Goal: Check status: Check status

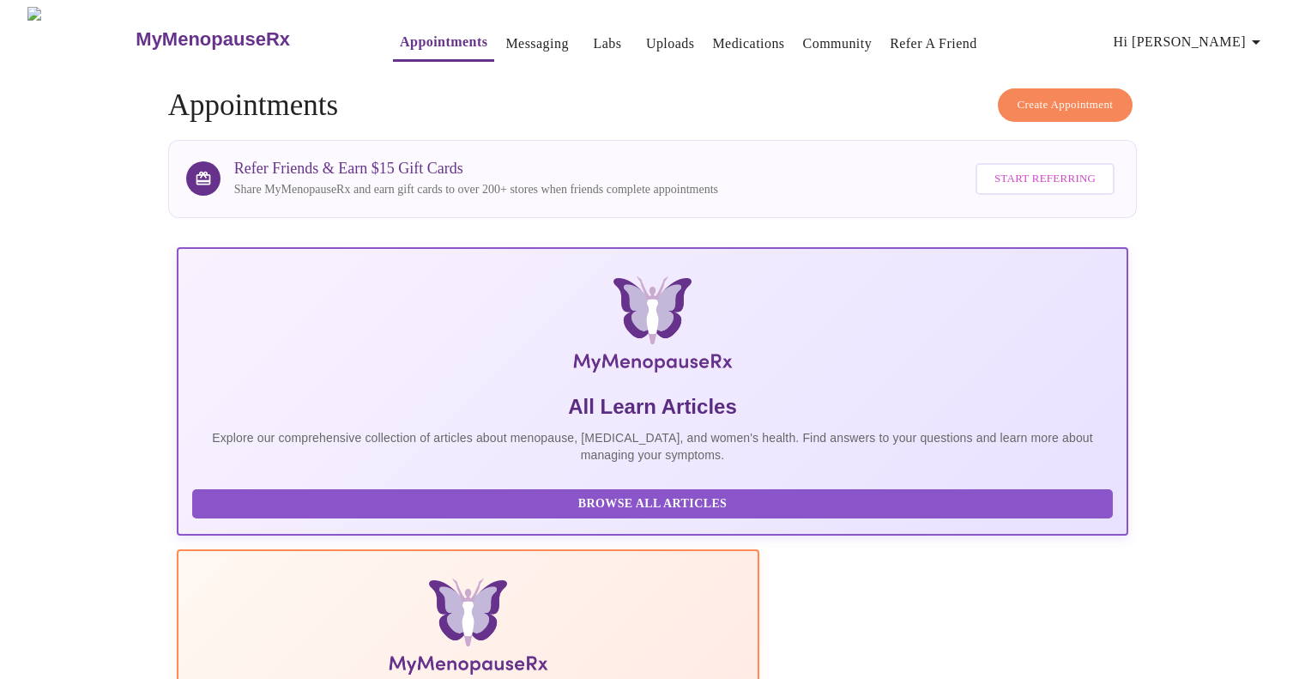
scroll to position [84, 0]
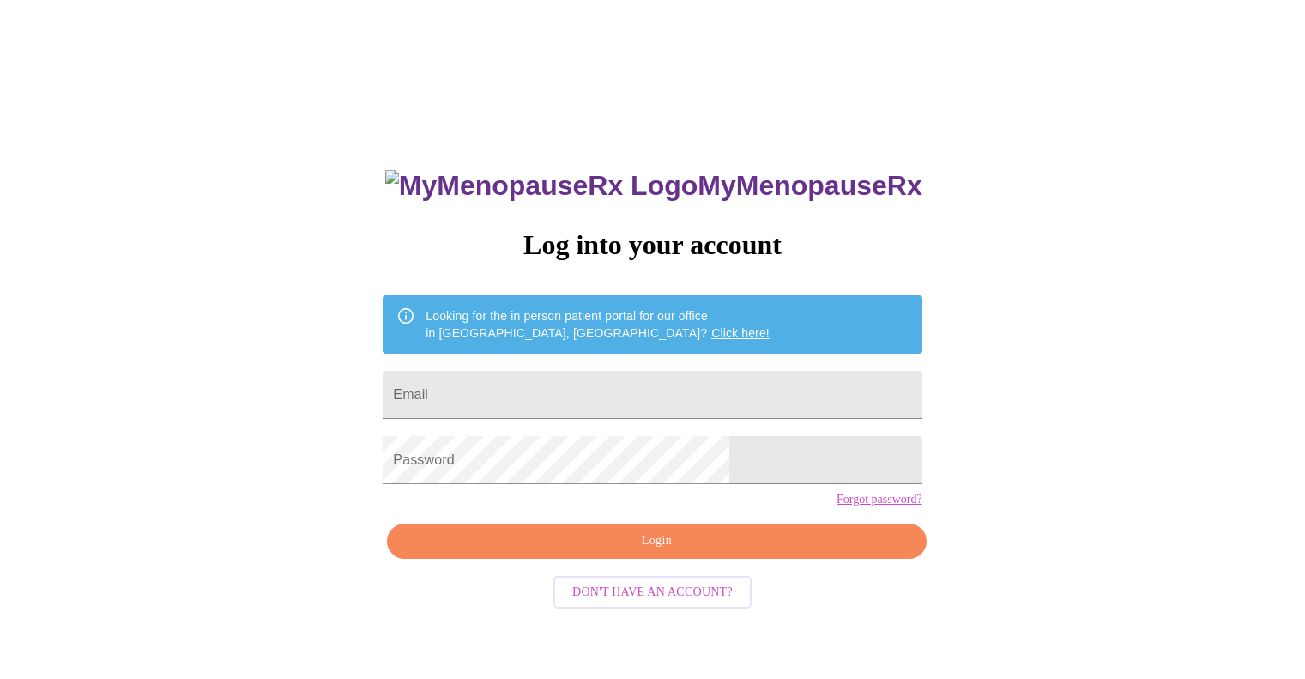
scroll to position [17, 0]
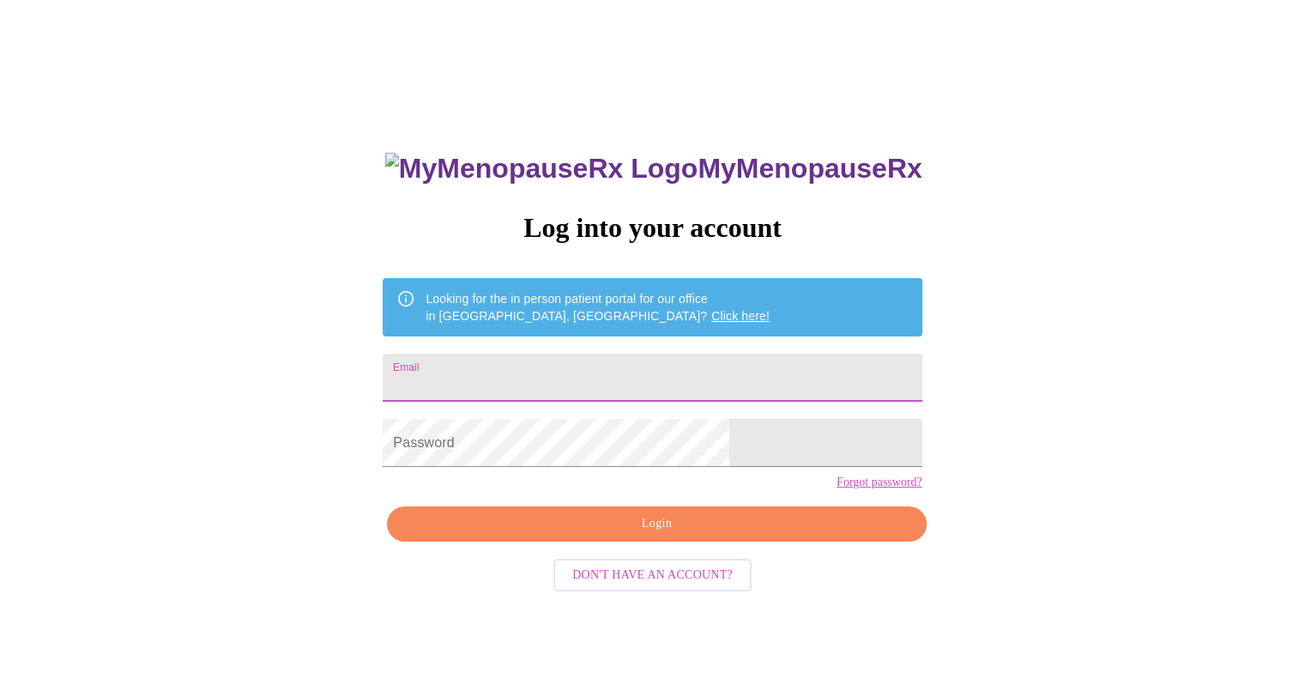
click at [745, 380] on input "Email" at bounding box center [652, 378] width 539 height 48
type input "[EMAIL_ADDRESS][DOMAIN_NAME]"
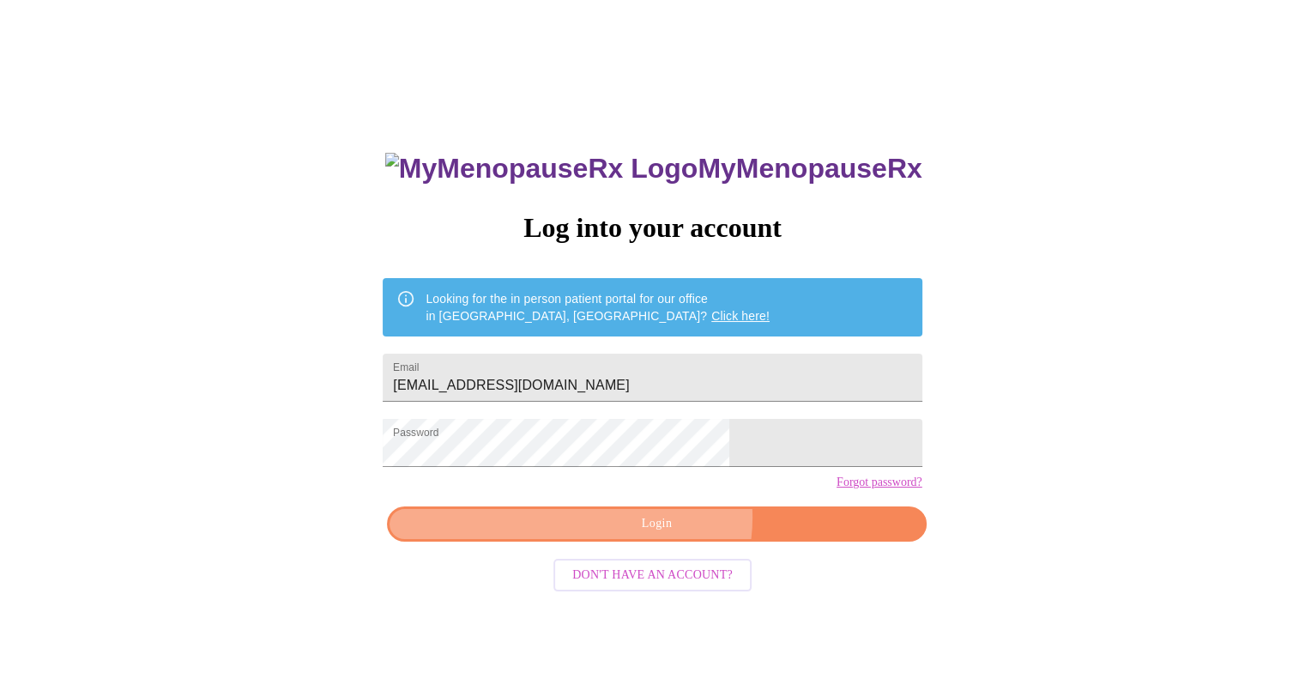
click at [666, 535] on span "Login" at bounding box center [656, 523] width 499 height 21
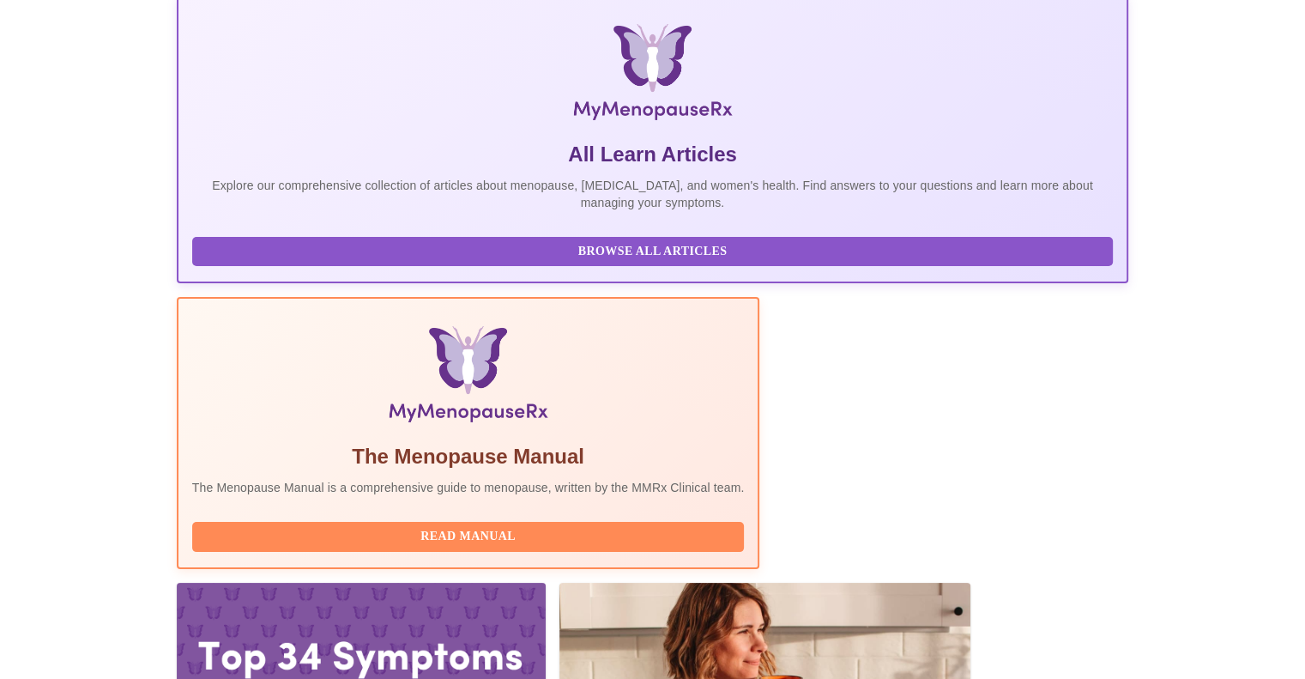
scroll to position [257, 0]
